Goal: Task Accomplishment & Management: Complete application form

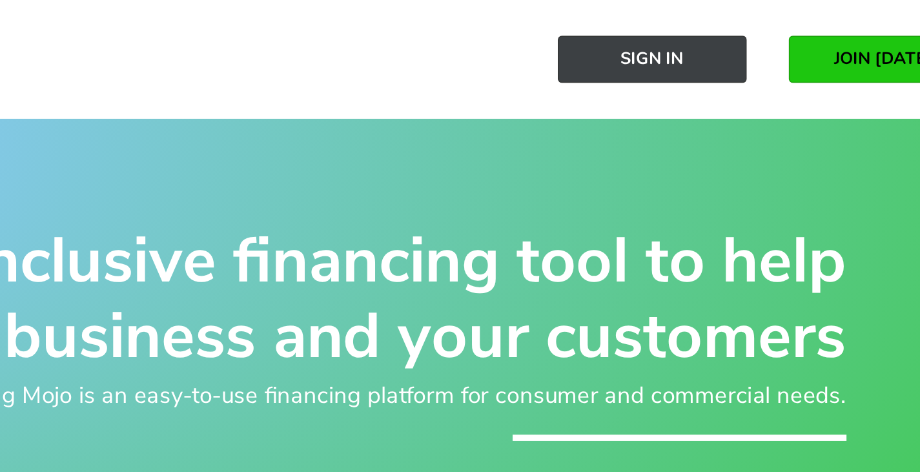
click at [667, 37] on span "Sign In" at bounding box center [683, 36] width 39 height 12
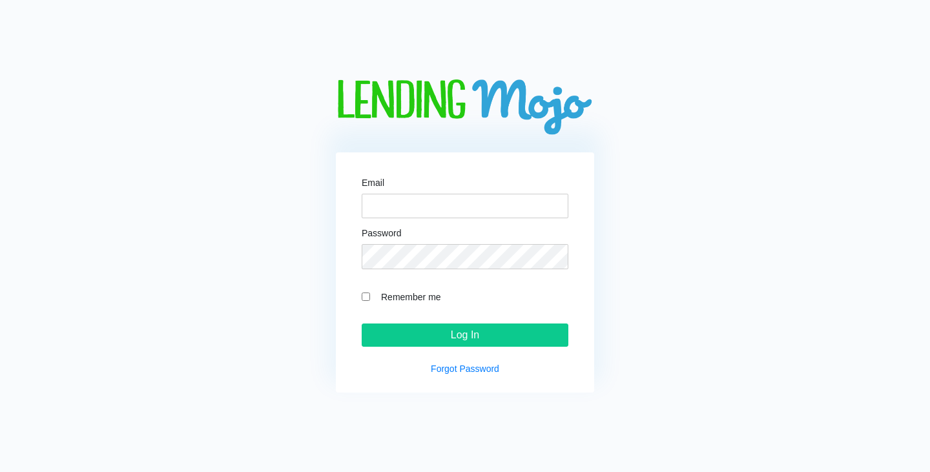
type input "[EMAIL_ADDRESS][DOMAIN_NAME]"
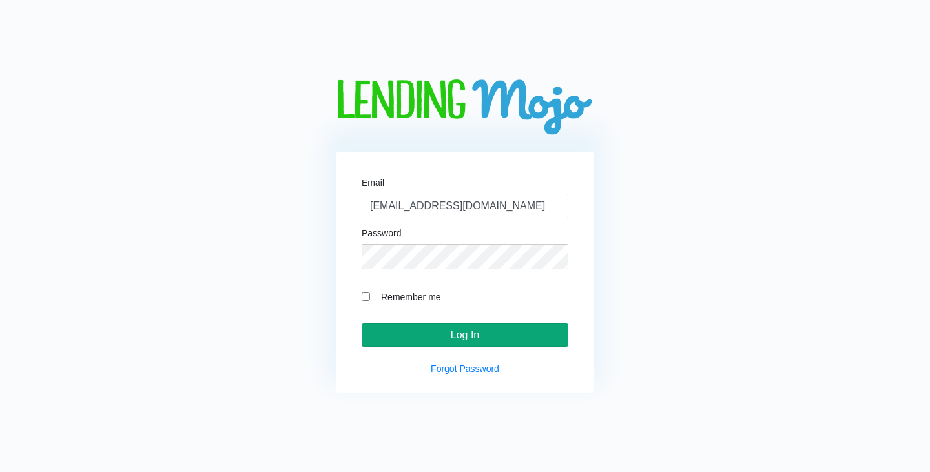
click at [491, 335] on input "Log In" at bounding box center [465, 334] width 207 height 23
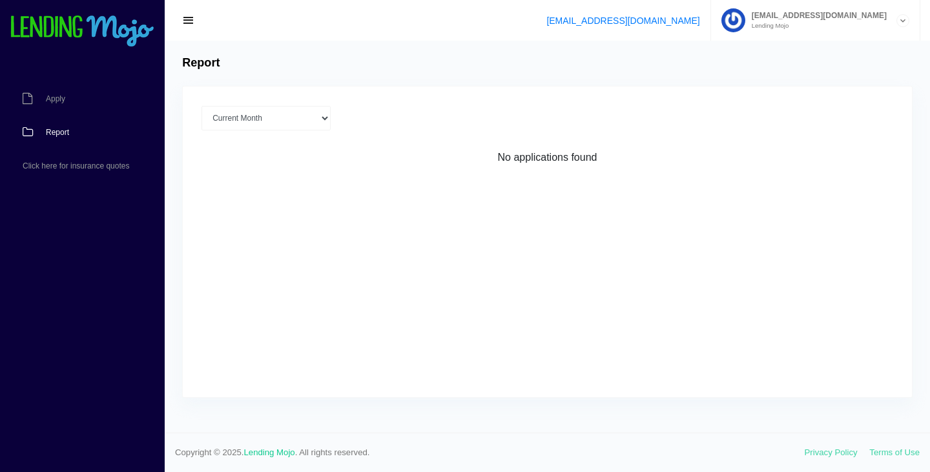
click at [187, 22] on span "button" at bounding box center [188, 21] width 13 height 14
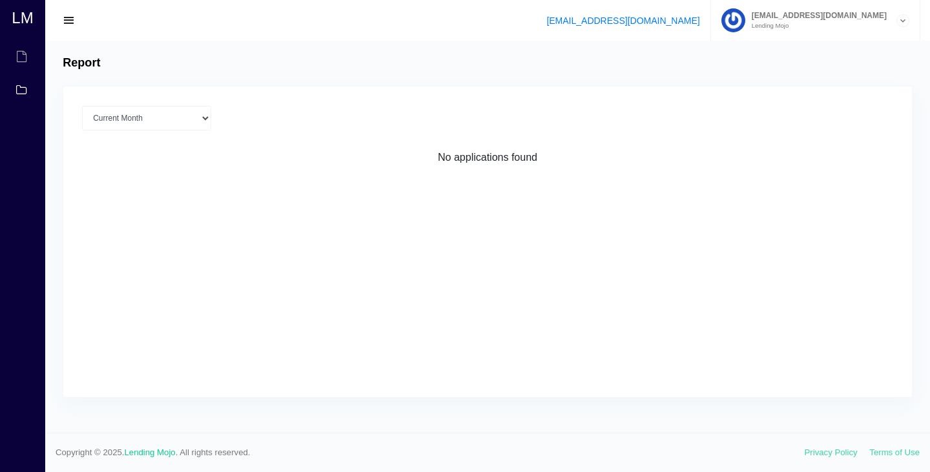
click at [66, 19] on span "button" at bounding box center [69, 21] width 13 height 14
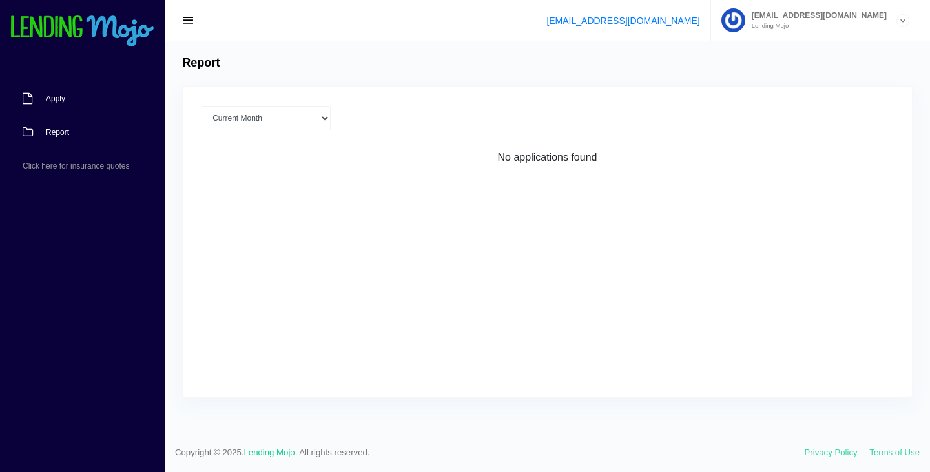
click at [60, 96] on span "Apply" at bounding box center [55, 99] width 19 height 8
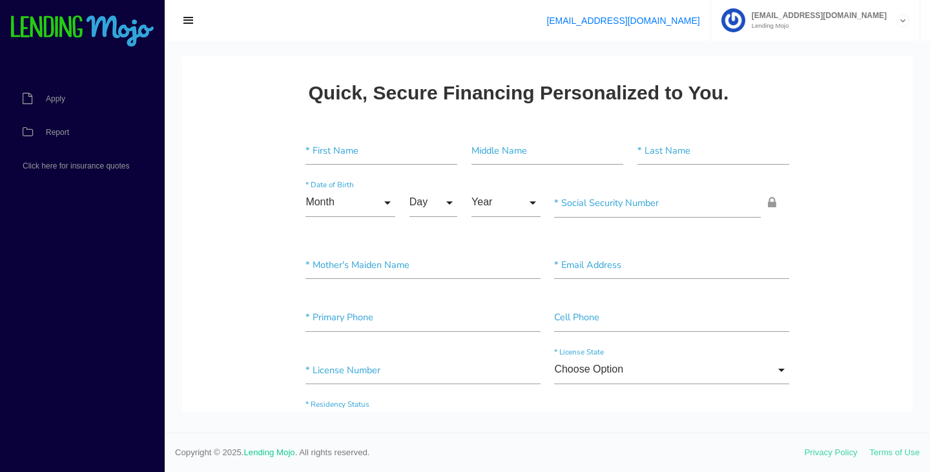
click at [60, 96] on span "Apply" at bounding box center [55, 99] width 19 height 8
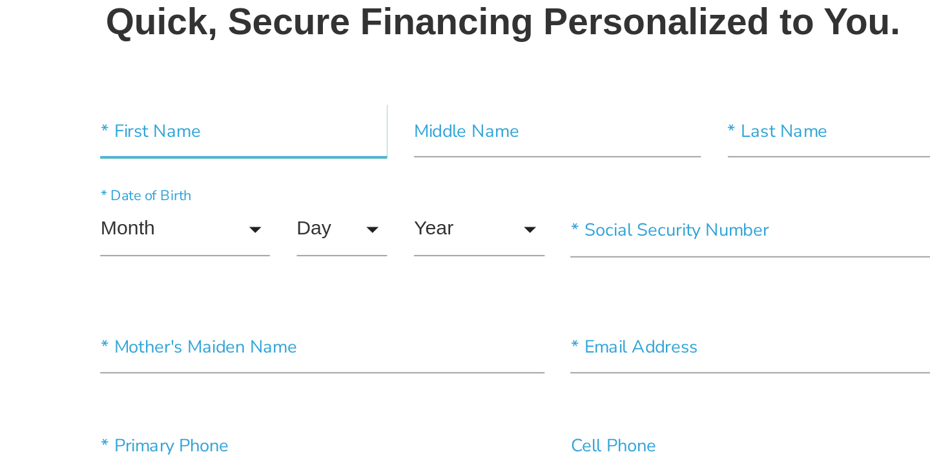
click at [70, 51] on input"] "text" at bounding box center [67, 47] width 152 height 29
type input"] "[PERSON_NAME]"
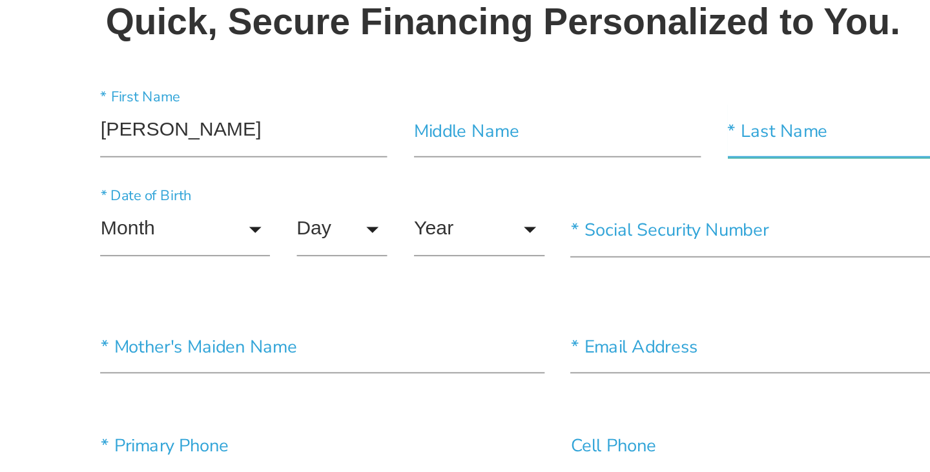
click at [340, 51] on input"] "text" at bounding box center [399, 47] width 152 height 29
type input"] "[PERSON_NAME]"
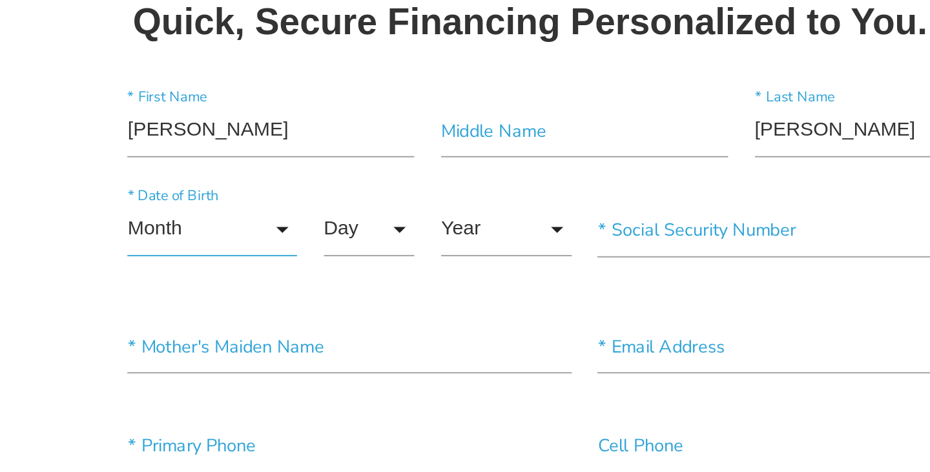
click at [59, 99] on input "Month" at bounding box center [62, 99] width 90 height 29
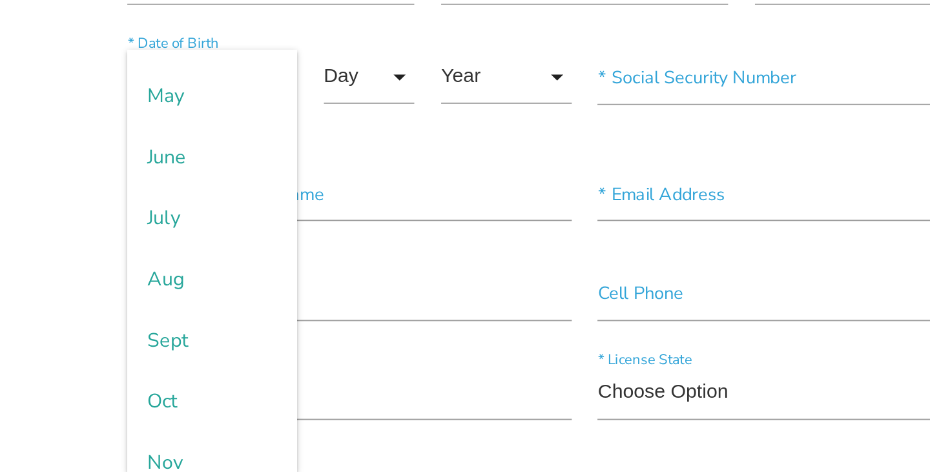
scroll to position [159, 0]
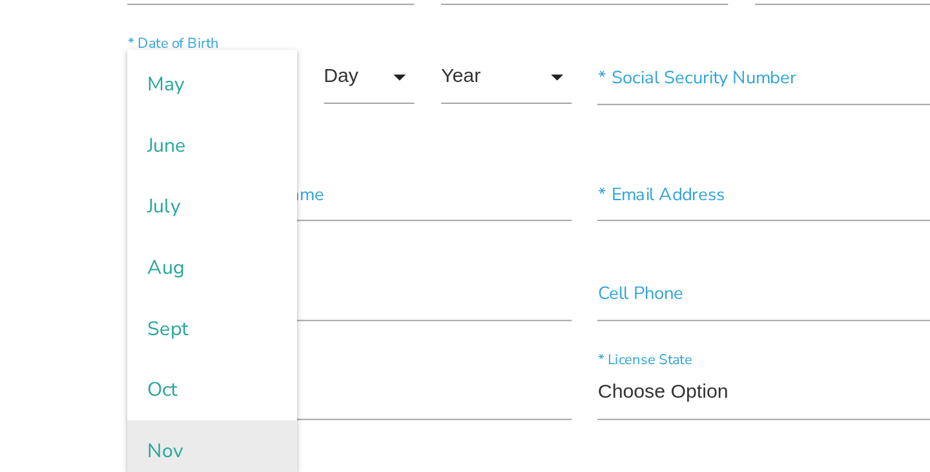
click at [40, 145] on span "Nov" at bounding box center [62, 144] width 90 height 32
type input "Nov"
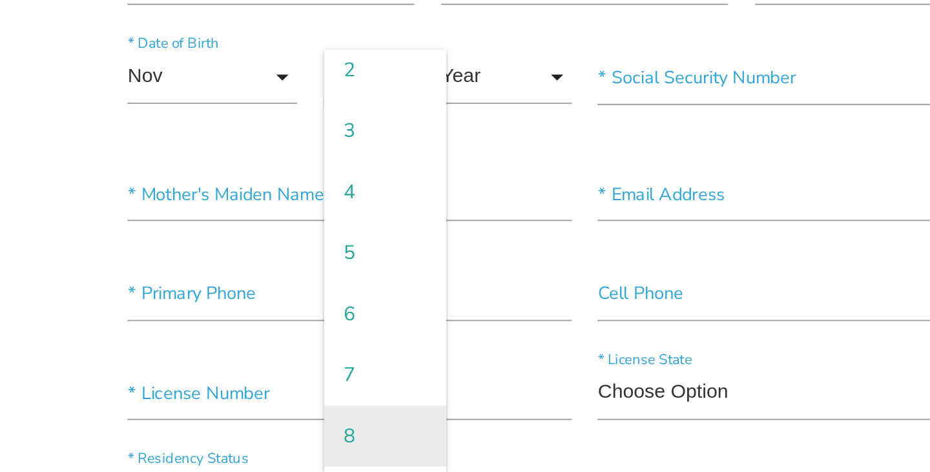
click at [138, 134] on span "8" at bounding box center [153, 136] width 65 height 32
type input "8"
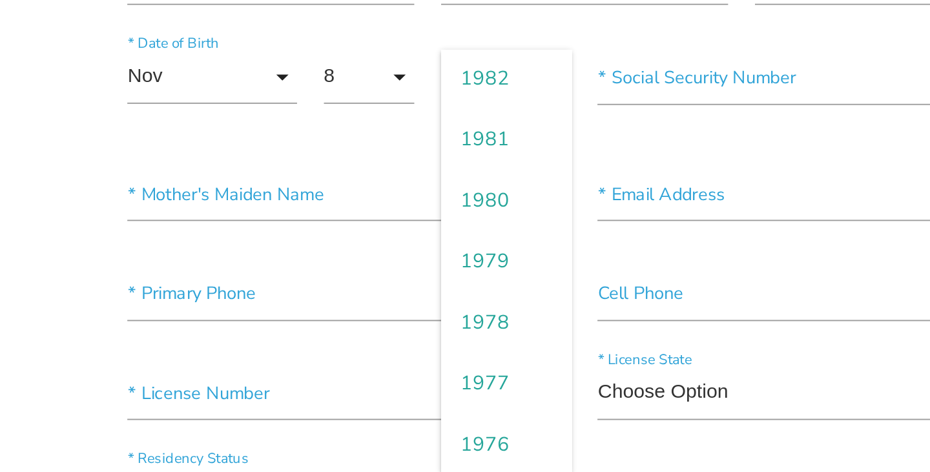
scroll to position [843, 0]
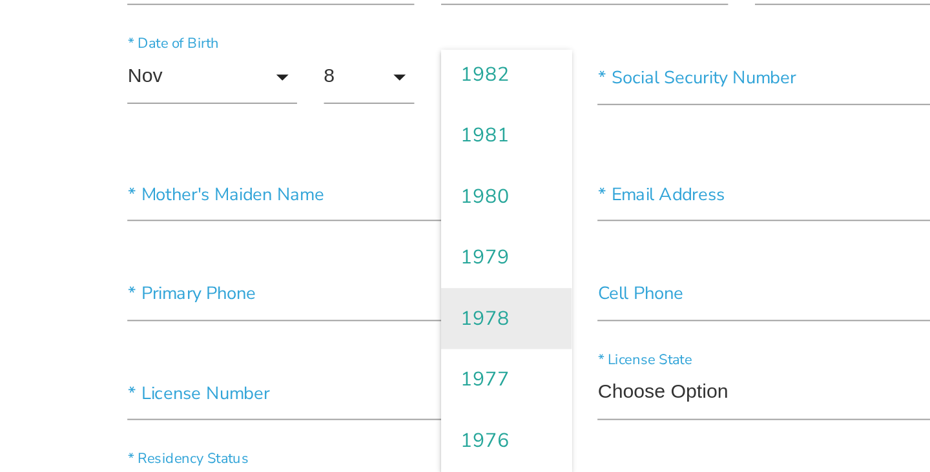
click at [211, 76] on span "1978" at bounding box center [217, 74] width 69 height 32
type input "1978"
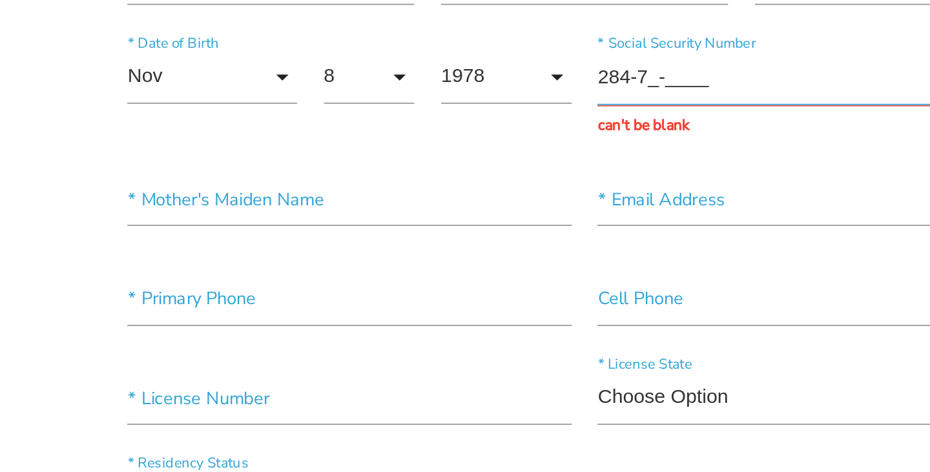
type input "284-73-____"
paste input "284-73-3251"
type input "284-73-3251"
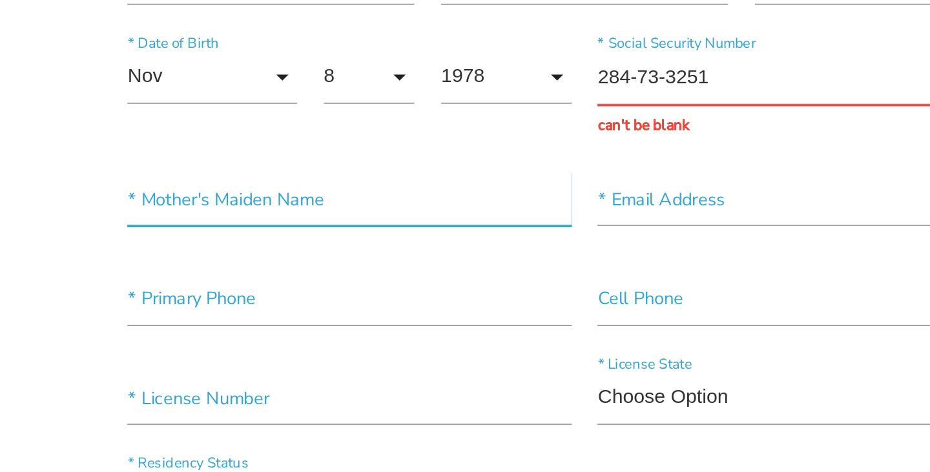
click at [107, 10] on input"] "text" at bounding box center [134, 11] width 234 height 29
